Goal: Task Accomplishment & Management: Manage account settings

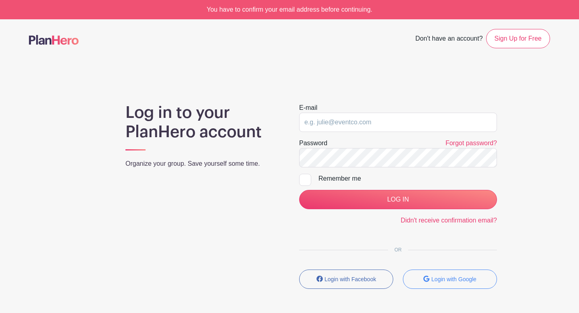
click at [345, 122] on input "email" at bounding box center [398, 122] width 198 height 19
type input "[EMAIL_ADDRESS][DOMAIN_NAME]"
click at [339, 180] on div "Remember me" at bounding box center [407, 179] width 178 height 10
click at [304, 179] on input "Remember me" at bounding box center [301, 176] width 5 height 5
checkbox input "true"
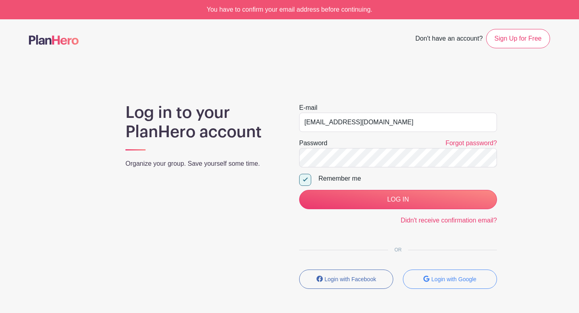
click at [349, 216] on div "Didn't receive confirmation email?" at bounding box center [398, 220] width 198 height 10
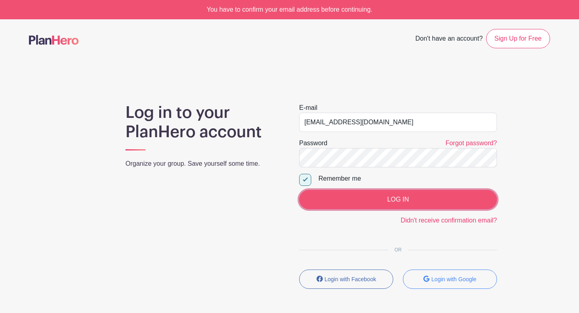
click at [352, 202] on input "LOG IN" at bounding box center [398, 199] width 198 height 19
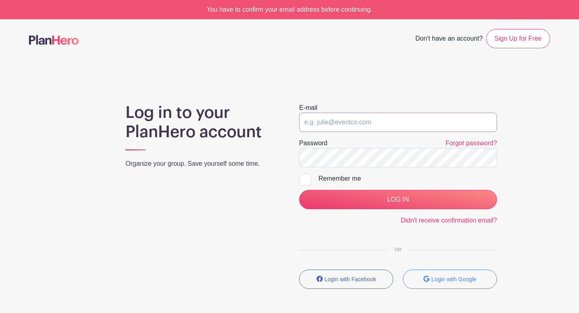
type input "[EMAIL_ADDRESS][DOMAIN_NAME]"
click at [305, 180] on div at bounding box center [305, 180] width 12 height 12
click at [304, 179] on input "Remember me" at bounding box center [301, 176] width 5 height 5
checkbox input "true"
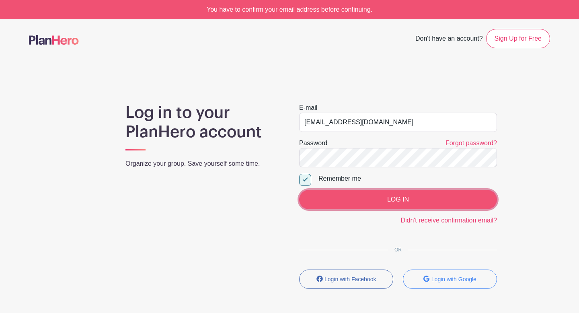
click at [331, 199] on input "LOG IN" at bounding box center [398, 199] width 198 height 19
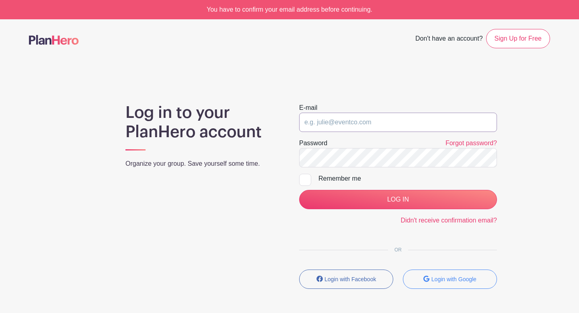
type input "[EMAIL_ADDRESS][DOMAIN_NAME]"
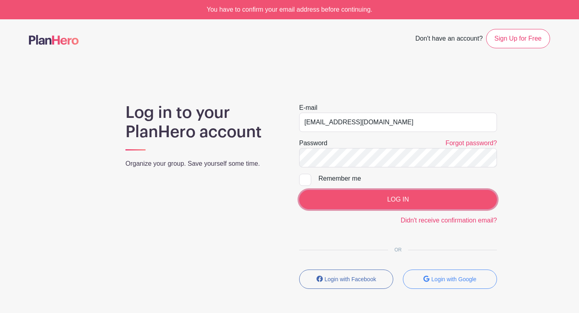
click at [350, 192] on input "LOG IN" at bounding box center [398, 199] width 198 height 19
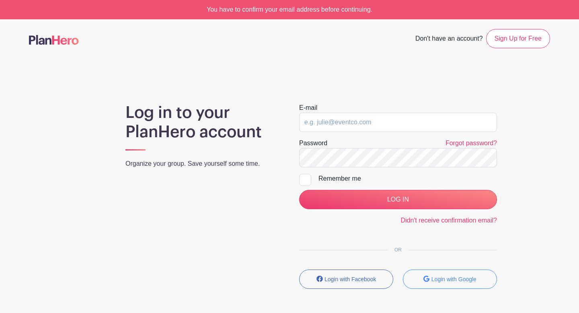
type input "[EMAIL_ADDRESS][DOMAIN_NAME]"
click at [305, 180] on div at bounding box center [305, 180] width 12 height 12
click at [304, 179] on input "Remember me" at bounding box center [301, 176] width 5 height 5
checkbox input "true"
click at [278, 158] on div "Log in to your PlanHero account Organize your group. Save yourself some time. E…" at bounding box center [289, 199] width 521 height 192
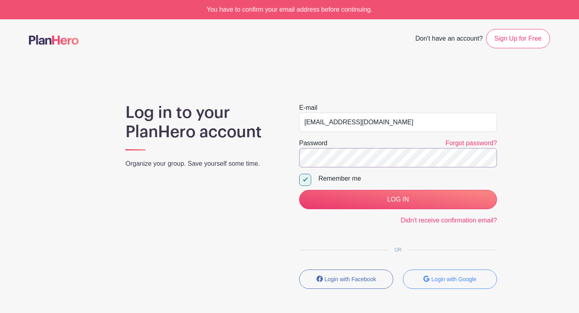
click at [299, 190] on input "LOG IN" at bounding box center [398, 199] width 198 height 19
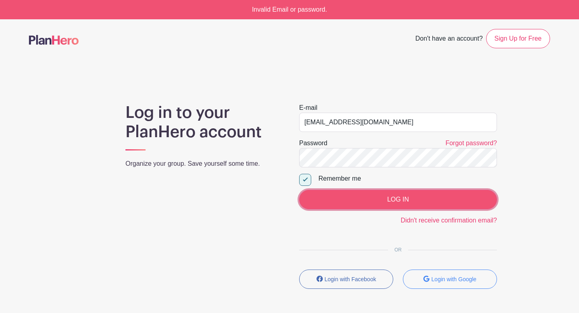
click at [323, 196] on input "LOG IN" at bounding box center [398, 199] width 198 height 19
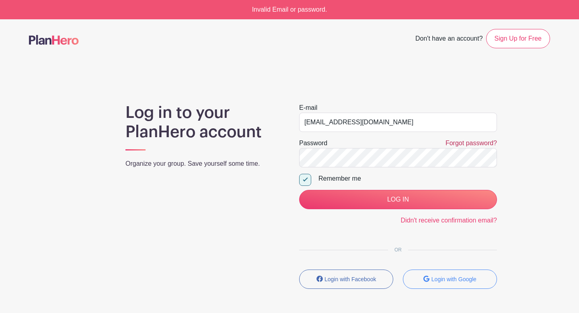
click at [449, 140] on link "Forgot password?" at bounding box center [470, 142] width 51 height 7
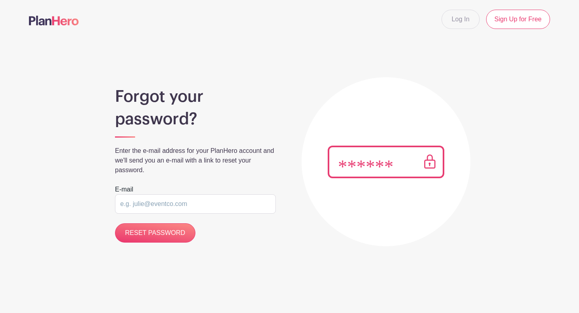
click at [176, 203] on input "email" at bounding box center [195, 203] width 161 height 19
type input "[EMAIL_ADDRESS][DOMAIN_NAME]"
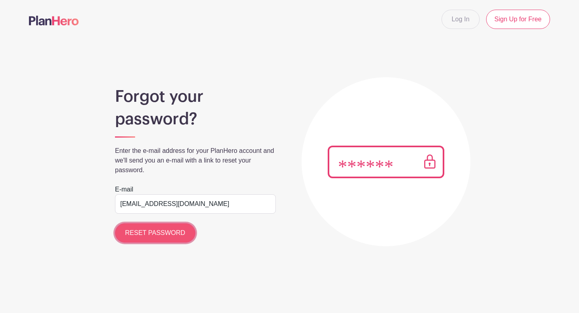
click at [158, 232] on input "RESET PASSWORD" at bounding box center [155, 232] width 80 height 19
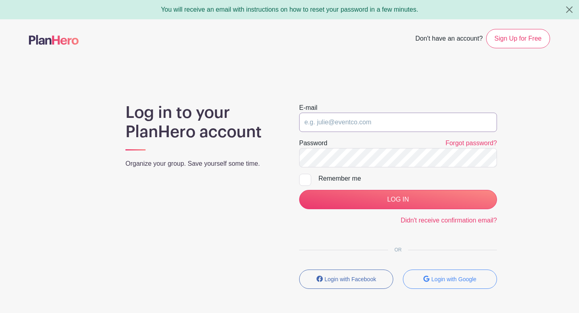
type input "[EMAIL_ADDRESS][DOMAIN_NAME]"
click at [286, 157] on div "Log in to your PlanHero account Organize your group. Save yourself some time. E…" at bounding box center [289, 199] width 521 height 192
click at [299, 190] on input "LOG IN" at bounding box center [398, 199] width 198 height 19
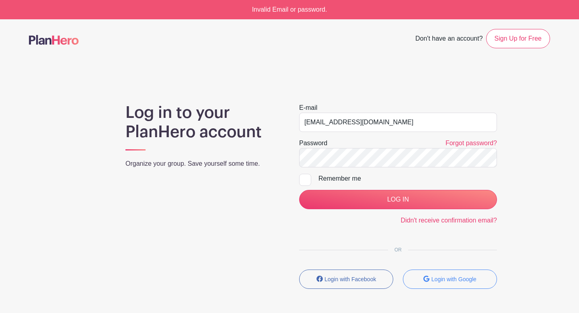
click at [235, 263] on div "Log in to your PlanHero account Organize your group. Save yourself some time." at bounding box center [203, 199] width 174 height 192
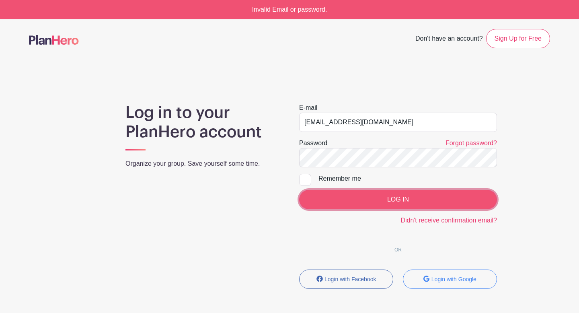
click at [333, 207] on input "LOG IN" at bounding box center [398, 199] width 198 height 19
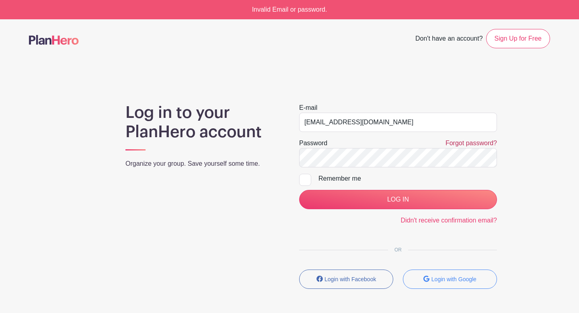
click at [460, 144] on link "Forgot password?" at bounding box center [470, 142] width 51 height 7
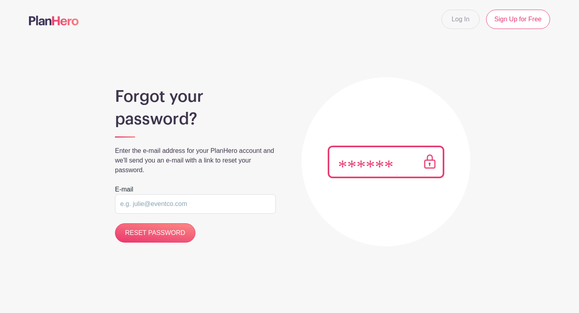
click at [186, 201] on input "email" at bounding box center [195, 203] width 161 height 19
type input "[EMAIL_ADDRESS][DOMAIN_NAME]"
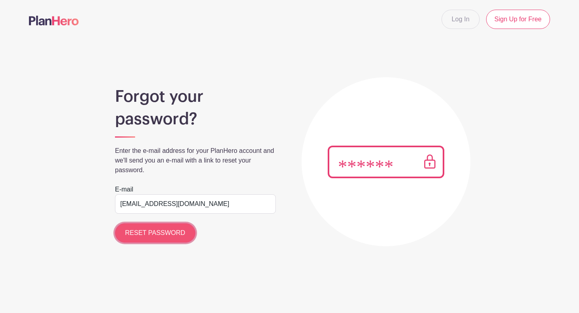
click at [158, 239] on input "RESET PASSWORD" at bounding box center [155, 232] width 80 height 19
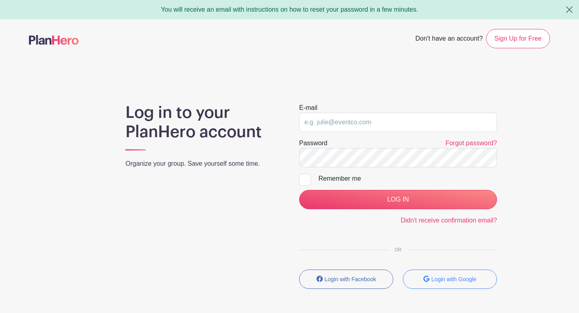
type input "[EMAIL_ADDRESS][DOMAIN_NAME]"
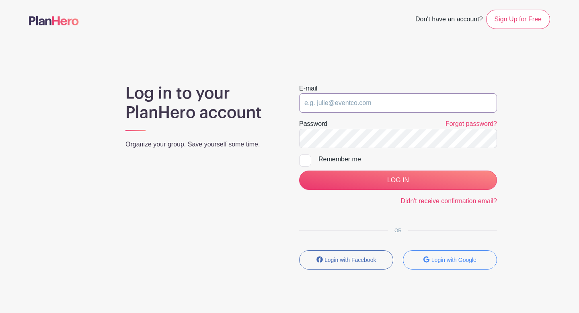
type input "[EMAIL_ADDRESS][DOMAIN_NAME]"
click at [307, 160] on div at bounding box center [305, 160] width 12 height 12
click at [304, 160] on input "Remember me" at bounding box center [301, 156] width 5 height 5
checkbox input "true"
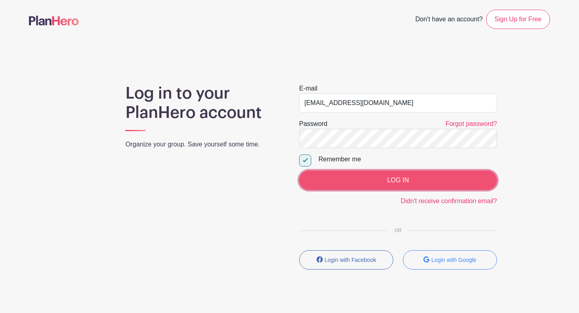
click at [325, 177] on input "LOG IN" at bounding box center [398, 179] width 198 height 19
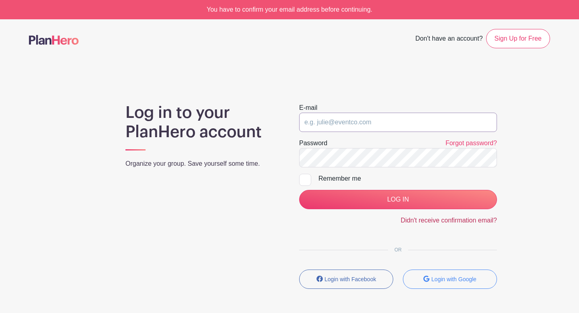
type input "[EMAIL_ADDRESS][DOMAIN_NAME]"
click at [417, 221] on link "Didn't receive confirmation email?" at bounding box center [448, 220] width 96 height 7
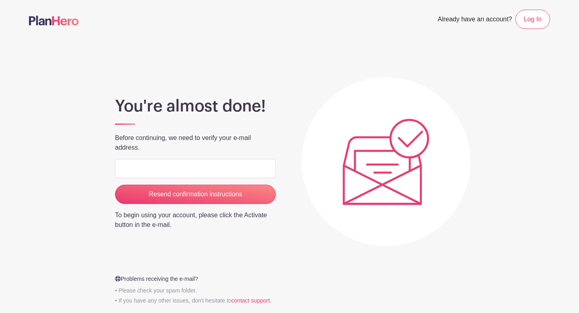
type input "[EMAIL_ADDRESS][DOMAIN_NAME]"
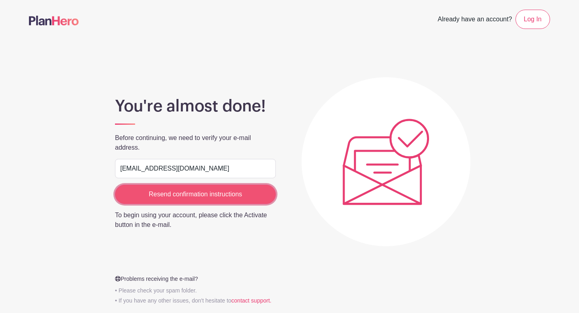
click at [182, 195] on input "Resend confirmation instructions" at bounding box center [195, 193] width 161 height 19
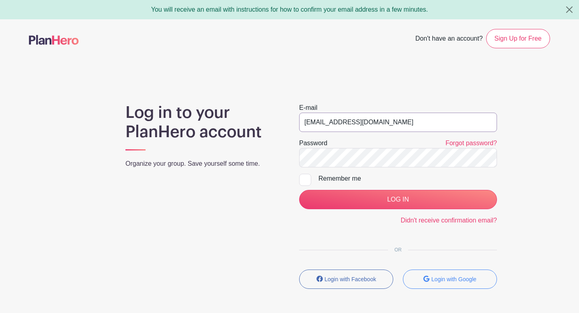
click at [434, 119] on input "nstoddard@intermountainchristian.org" at bounding box center [398, 122] width 198 height 19
type input "[EMAIL_ADDRESS][DOMAIN_NAME]"
click at [305, 180] on div at bounding box center [305, 180] width 12 height 12
click at [304, 179] on input "Remember me" at bounding box center [301, 176] width 5 height 5
checkbox input "true"
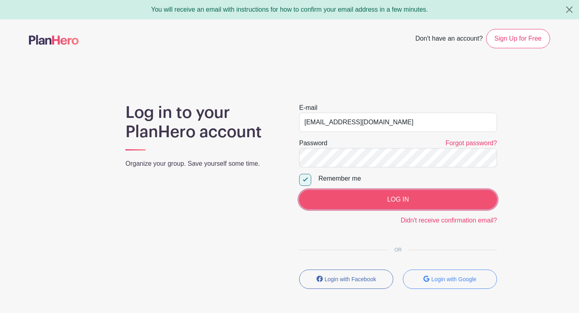
click at [350, 205] on input "LOG IN" at bounding box center [398, 199] width 198 height 19
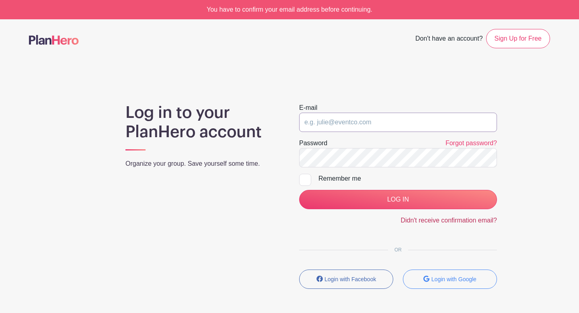
type input "[EMAIL_ADDRESS][DOMAIN_NAME]"
click at [423, 219] on link "Didn't receive confirmation email?" at bounding box center [448, 220] width 96 height 7
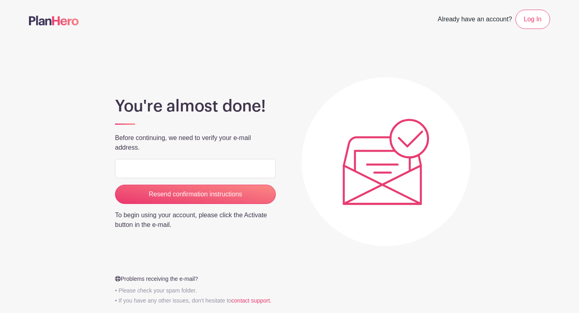
type input "[EMAIL_ADDRESS][DOMAIN_NAME]"
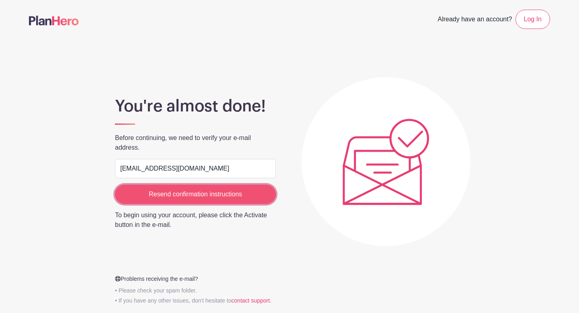
click at [168, 187] on input "Resend confirmation instructions" at bounding box center [195, 193] width 161 height 19
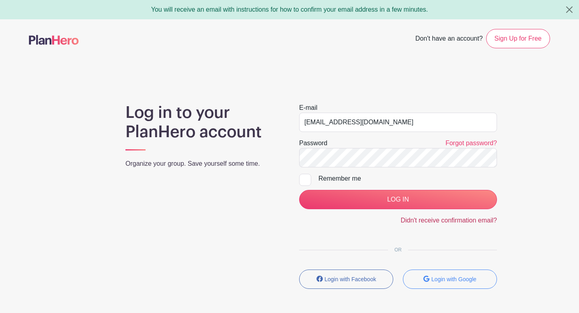
click at [434, 220] on link "Didn't receive confirmation email?" at bounding box center [448, 220] width 96 height 7
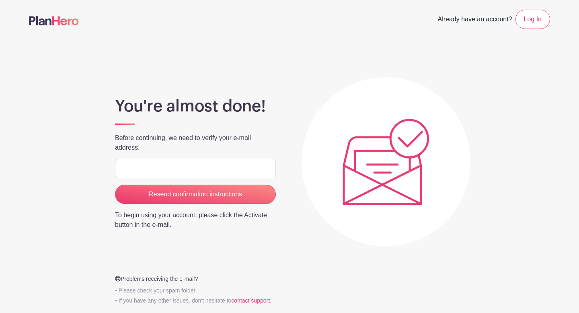
click at [162, 170] on input "email" at bounding box center [195, 168] width 161 height 19
type input "[EMAIL_ADDRESS][DOMAIN_NAME]"
click at [308, 126] on div "You're almost done! Before continuing, we need to verify your e-mail address. r…" at bounding box center [289, 182] width 521 height 248
click at [530, 20] on link "Log In" at bounding box center [532, 19] width 35 height 19
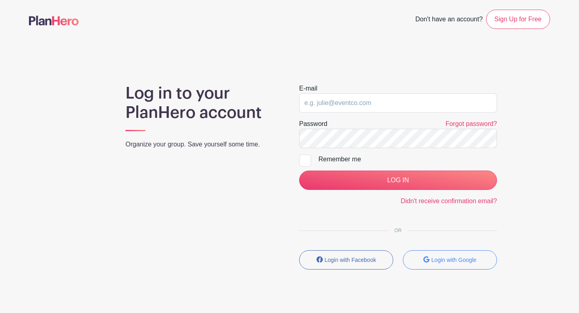
type input "[EMAIL_ADDRESS][DOMAIN_NAME]"
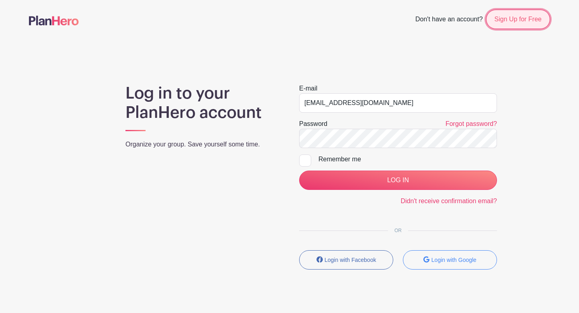
click at [503, 19] on link "Sign Up for Free" at bounding box center [518, 19] width 64 height 19
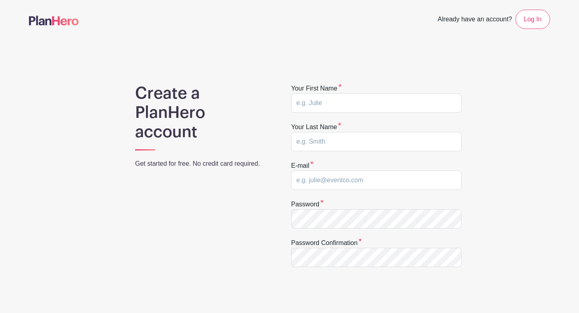
click at [468, 20] on span "Already have an account?" at bounding box center [475, 20] width 74 height 18
click at [533, 19] on link "Log In" at bounding box center [532, 19] width 35 height 19
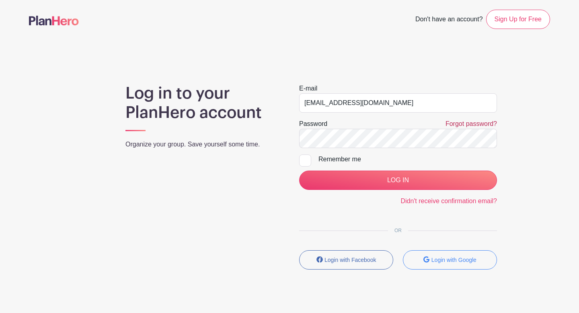
click at [455, 126] on link "Forgot password?" at bounding box center [470, 123] width 51 height 7
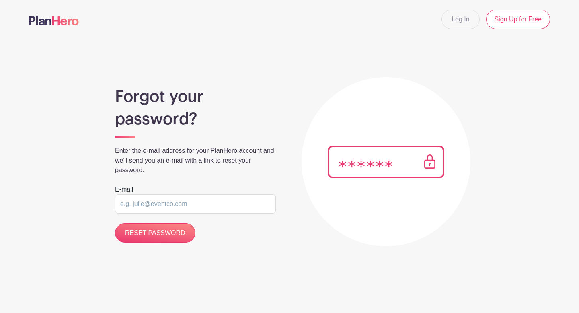
click at [207, 205] on input "email" at bounding box center [195, 203] width 161 height 19
type input "[EMAIL_ADDRESS][DOMAIN_NAME]"
click at [115, 223] on input "RESET PASSWORD" at bounding box center [155, 232] width 80 height 19
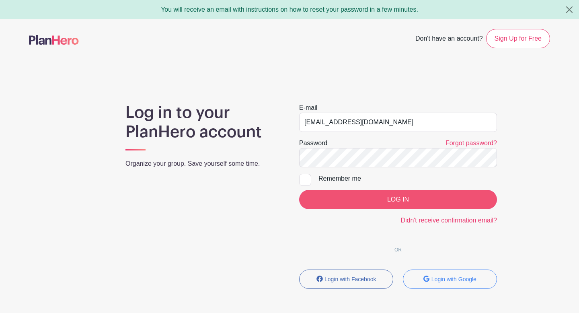
scroll to position [33, 0]
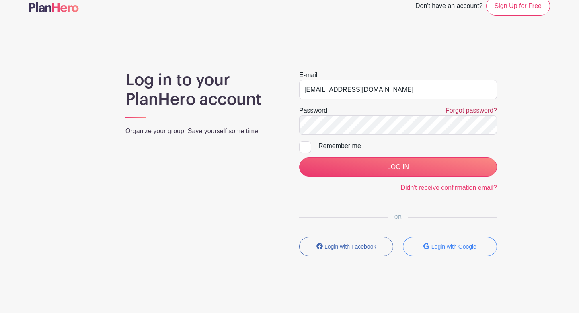
click at [452, 110] on link "Forgot password?" at bounding box center [470, 110] width 51 height 7
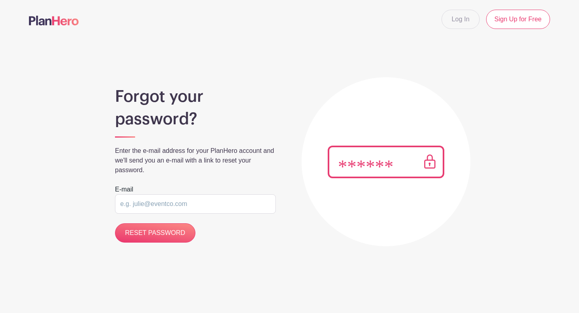
click at [348, 170] on img at bounding box center [385, 161] width 117 height 33
click at [141, 200] on input "email" at bounding box center [195, 203] width 161 height 19
click at [454, 22] on link "Log In" at bounding box center [460, 19] width 38 height 19
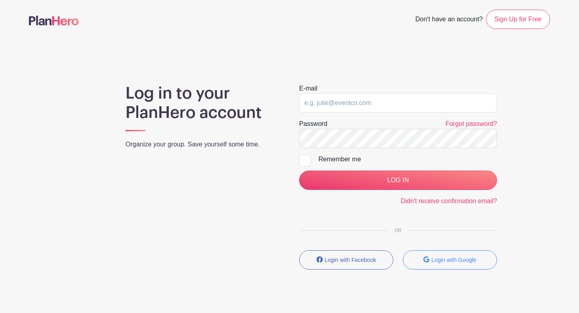
type input "[EMAIL_ADDRESS][DOMAIN_NAME]"
click at [266, 134] on div "Log in to your PlanHero account Organize your group. Save yourself some time. E…" at bounding box center [289, 180] width 521 height 192
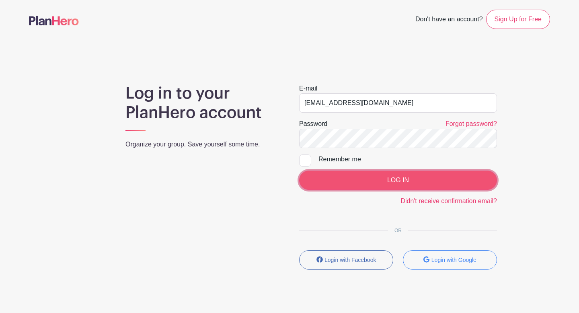
click at [312, 182] on input "LOG IN" at bounding box center [398, 179] width 198 height 19
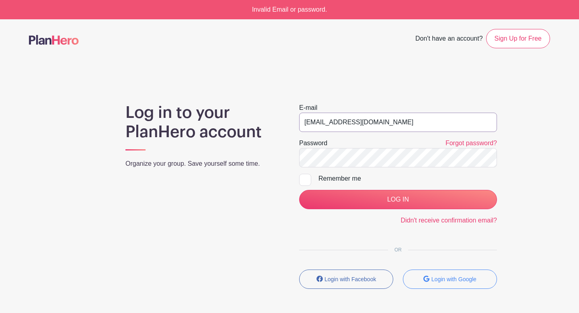
drag, startPoint x: 421, startPoint y: 124, endPoint x: 295, endPoint y: 123, distance: 125.8
click at [295, 123] on div "E-mail [EMAIL_ADDRESS][DOMAIN_NAME] Password Forgot password? Remember me LOG I…" at bounding box center [397, 199] width 217 height 192
click at [364, 80] on main "Don't have an account? Sign Up for Free Log in to your PlanHero account Organiz…" at bounding box center [289, 182] width 579 height 326
click at [417, 98] on main "Don't have an account? Sign Up for Free Log in to your PlanHero account Organiz…" at bounding box center [289, 182] width 579 height 326
click at [311, 180] on div at bounding box center [305, 180] width 12 height 12
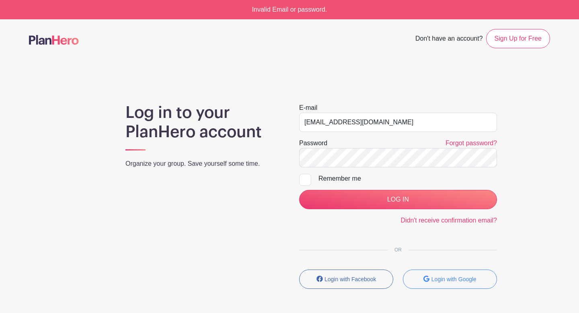
click at [304, 179] on input "Remember me" at bounding box center [301, 176] width 5 height 5
checkbox input "true"
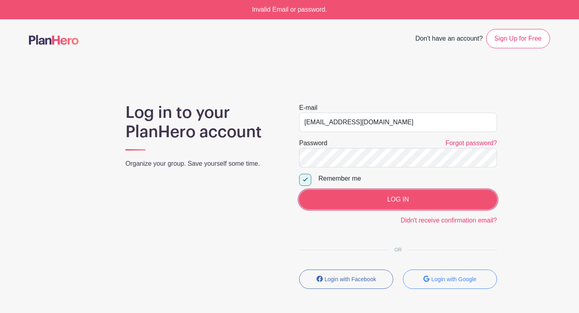
click at [335, 193] on input "LOG IN" at bounding box center [398, 199] width 198 height 19
